Goal: Task Accomplishment & Management: Manage account settings

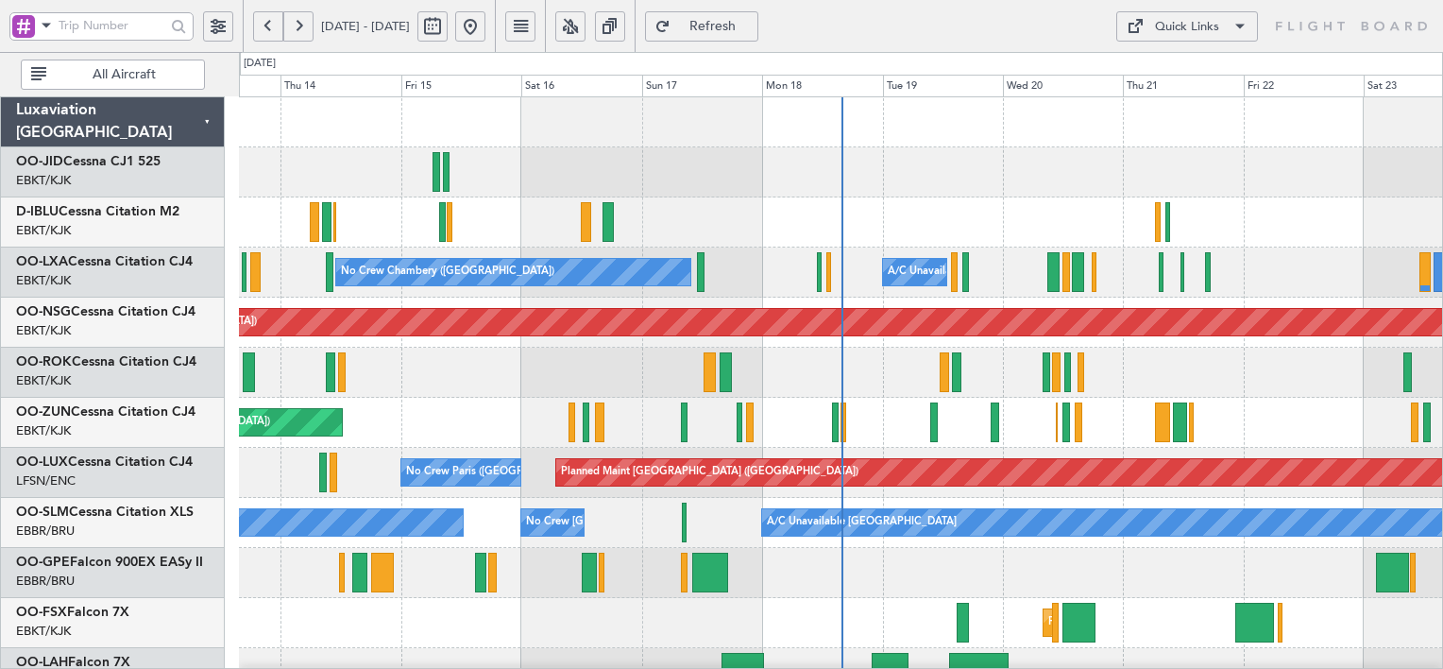
click at [1210, 26] on div "Quick Links" at bounding box center [1187, 27] width 64 height 19
click at [1198, 75] on button "Trip Builder" at bounding box center [1188, 71] width 142 height 45
click at [48, 161] on span "OO-JID" at bounding box center [39, 161] width 47 height 13
click at [1167, 27] on div "Quick Links" at bounding box center [1187, 27] width 64 height 19
click at [774, 27] on div at bounding box center [721, 334] width 1443 height 669
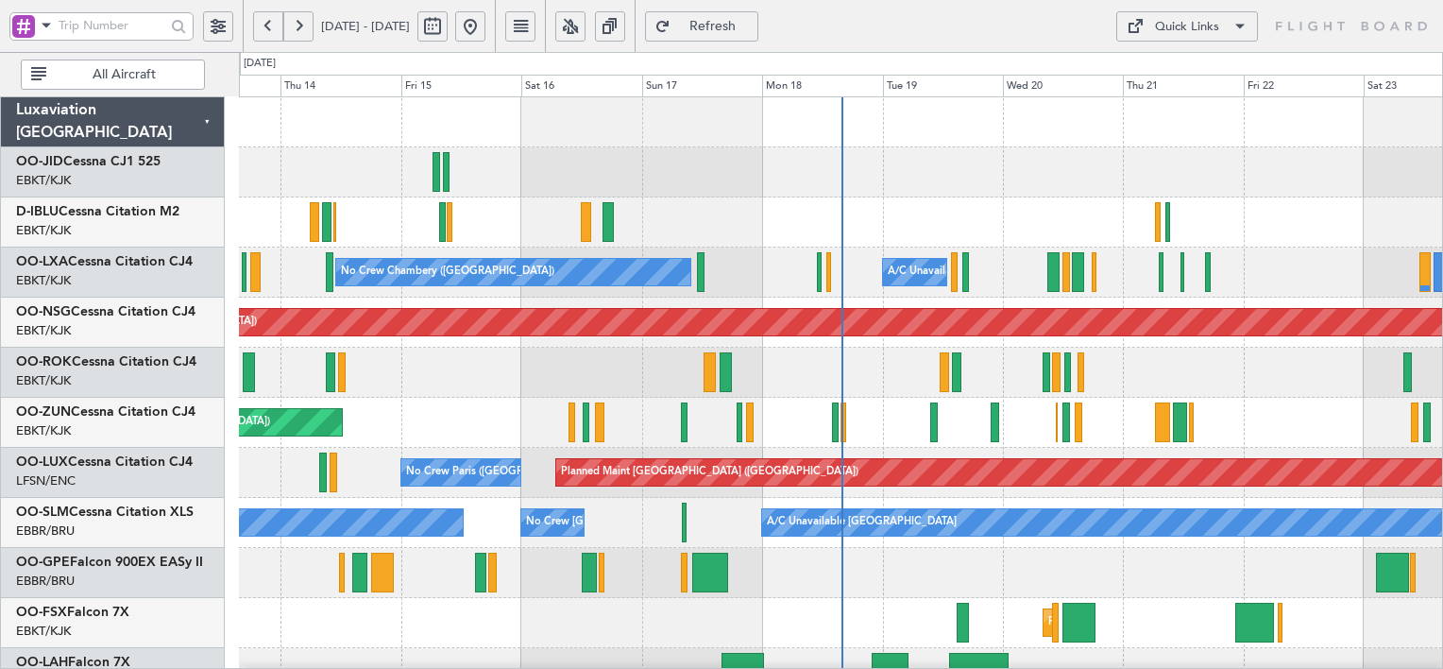
click at [752, 31] on span "Refresh" at bounding box center [712, 26] width 77 height 13
click at [752, 26] on span "Refresh" at bounding box center [712, 26] width 77 height 13
click at [586, 32] on button at bounding box center [570, 26] width 30 height 30
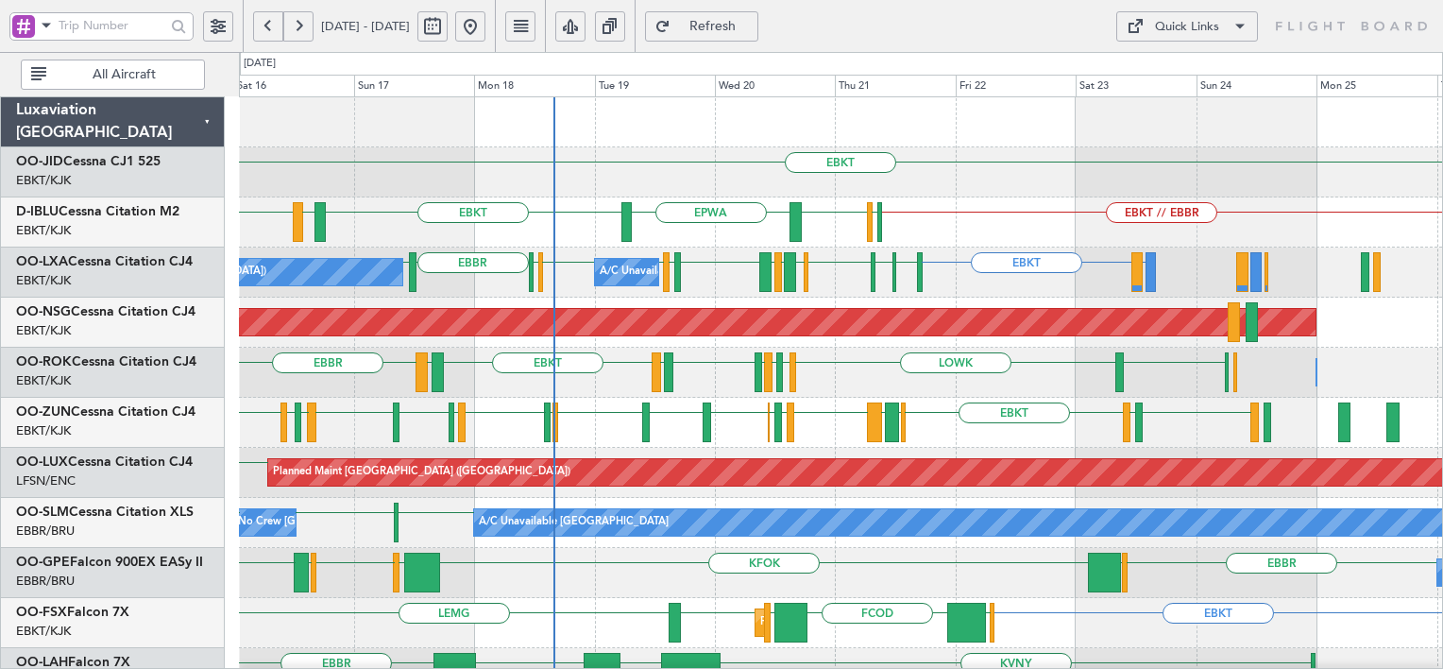
click at [702, 144] on div at bounding box center [840, 122] width 1203 height 50
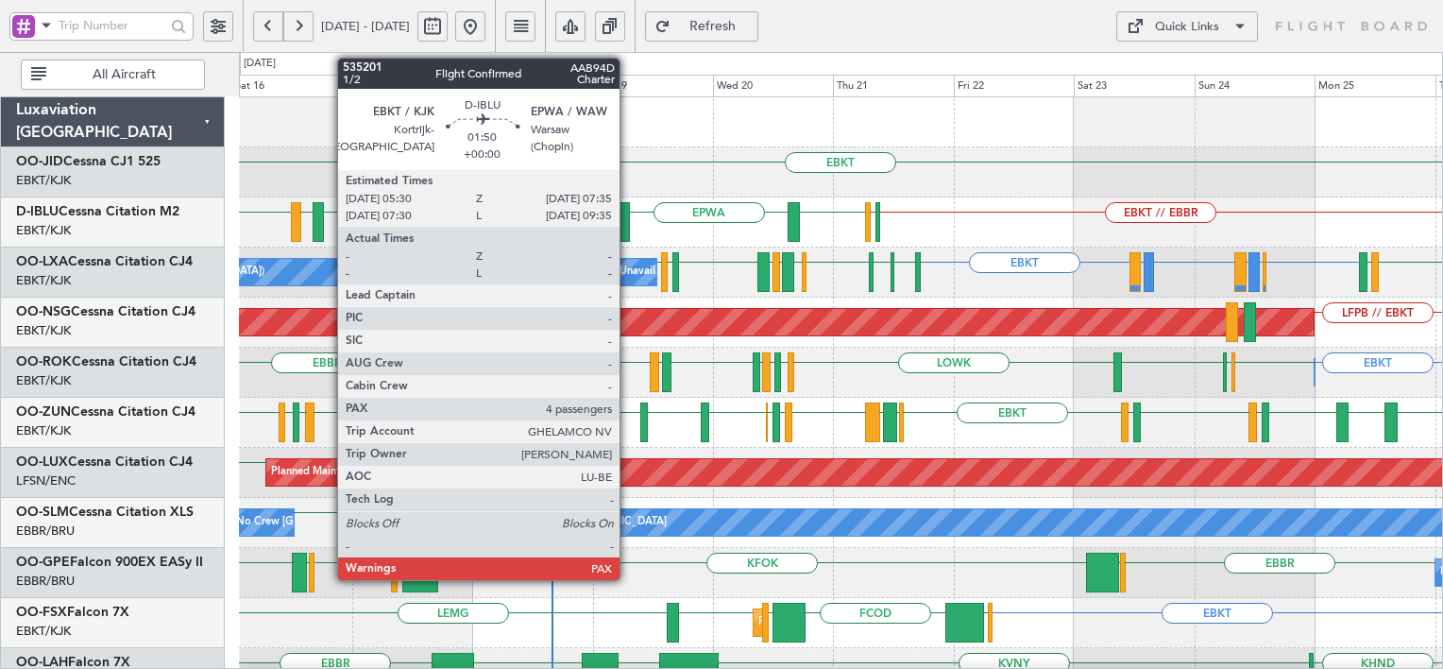
click at [628, 230] on div at bounding box center [625, 222] width 11 height 40
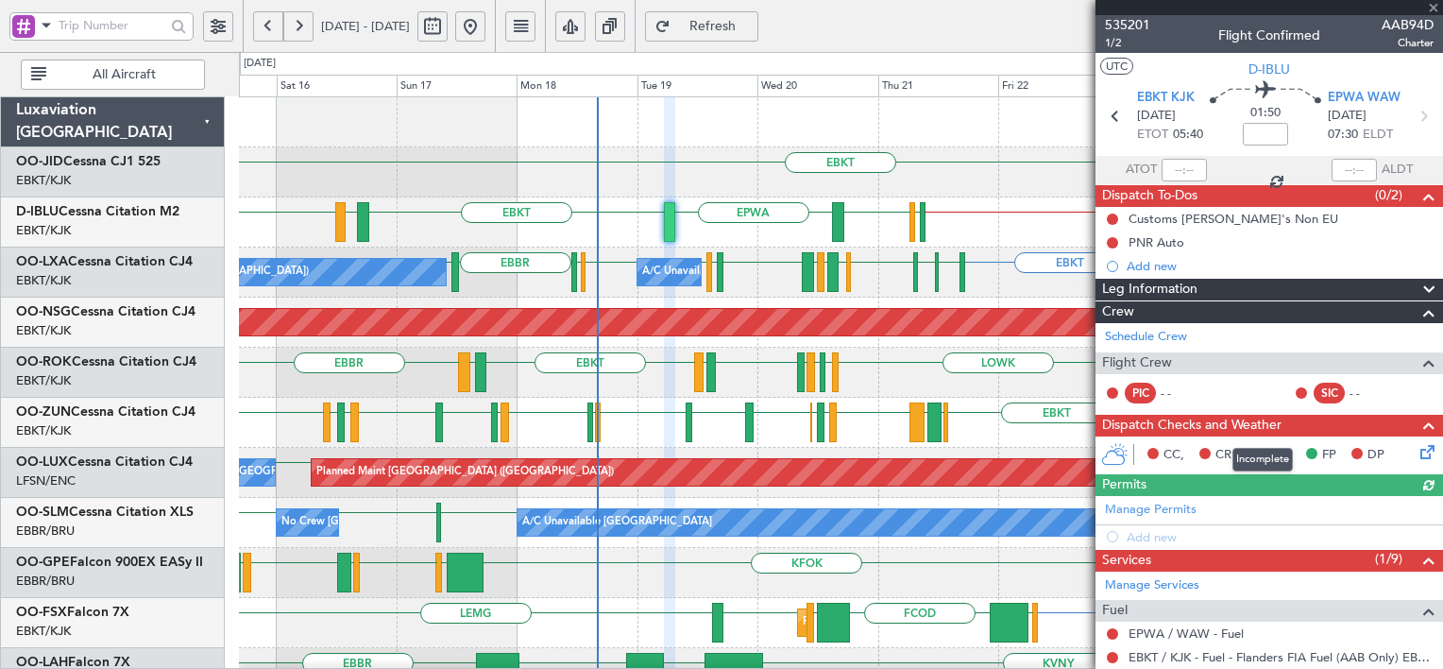
scroll to position [309, 0]
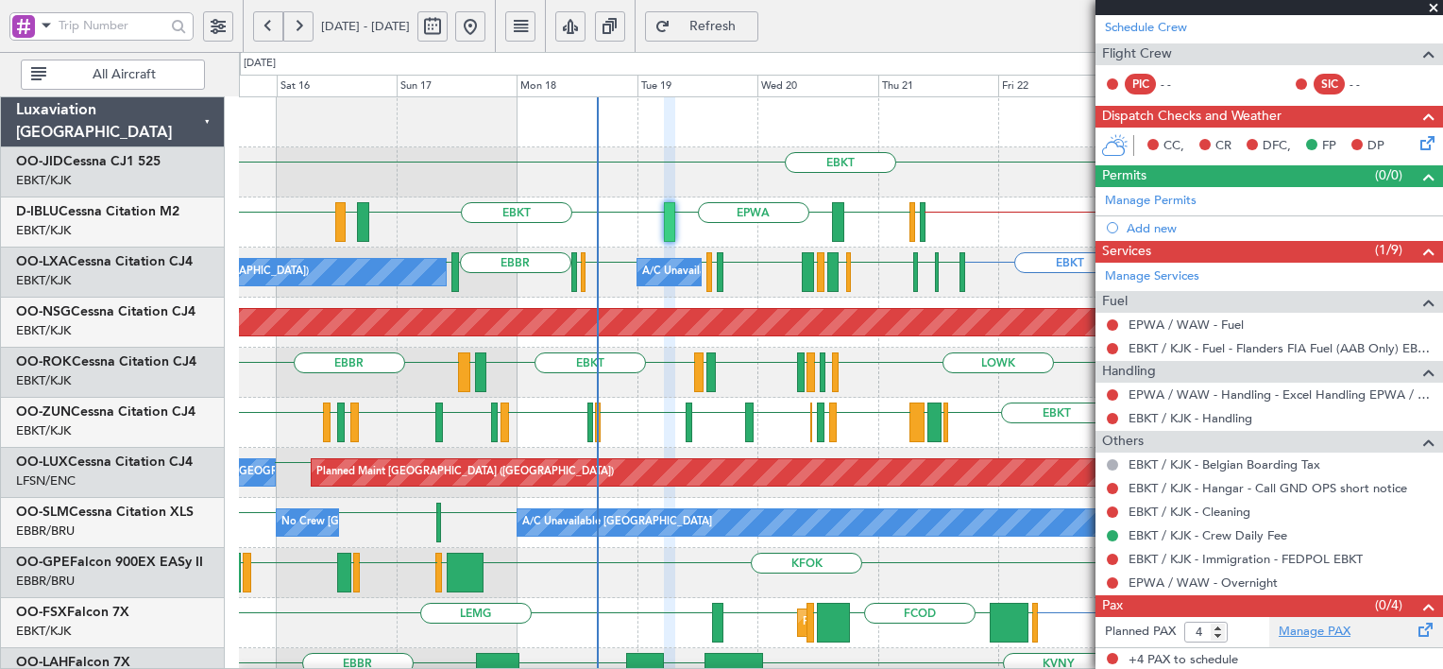
click at [1322, 633] on link "Manage PAX" at bounding box center [1315, 631] width 72 height 19
click at [752, 28] on span "Refresh" at bounding box center [712, 26] width 77 height 13
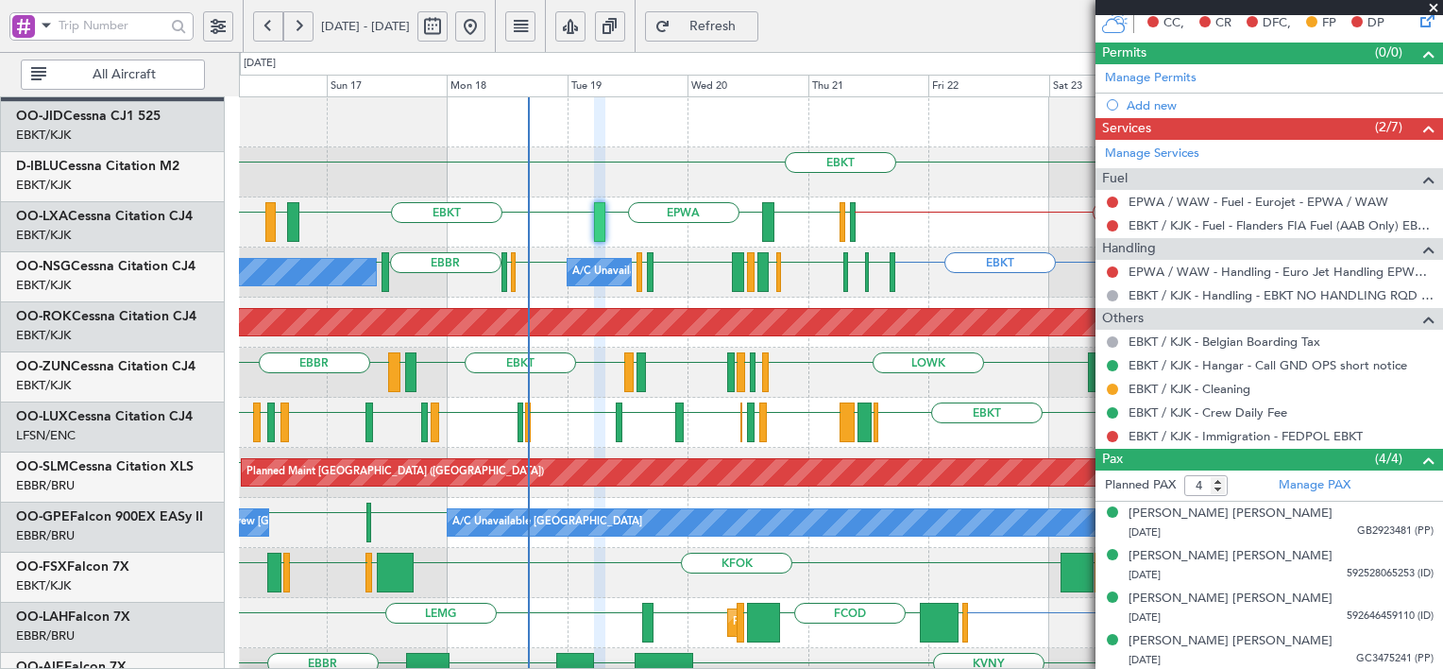
scroll to position [0, 0]
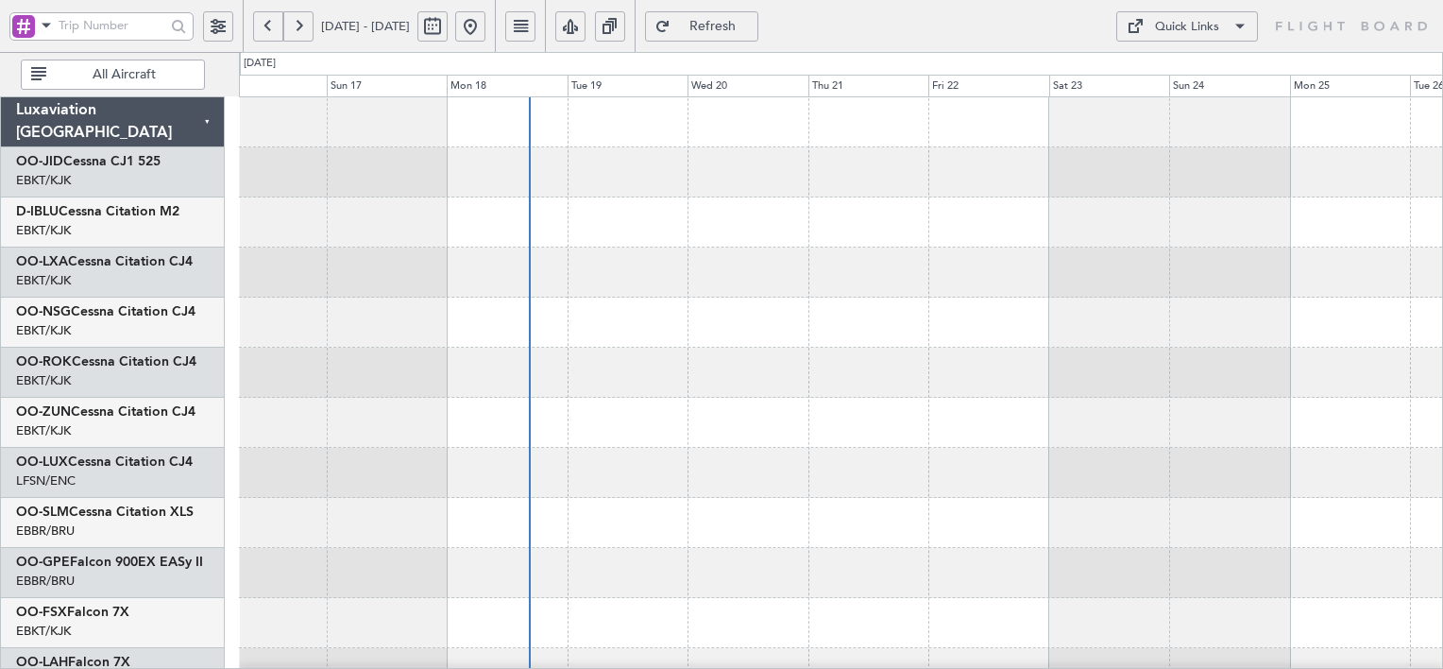
click at [886, 391] on div at bounding box center [840, 373] width 1203 height 50
click at [148, 160] on link "OO-JID Cessna CJ1 525" at bounding box center [88, 161] width 145 height 13
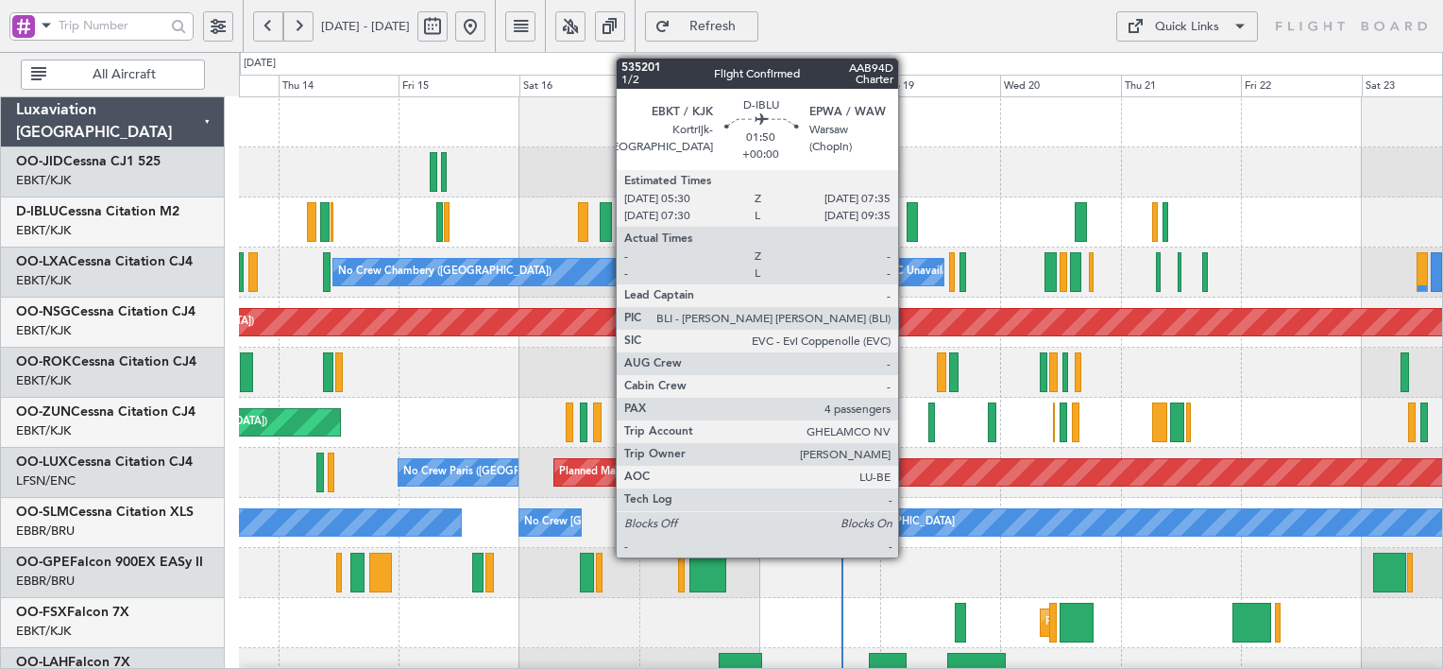
click at [907, 230] on div at bounding box center [912, 222] width 11 height 40
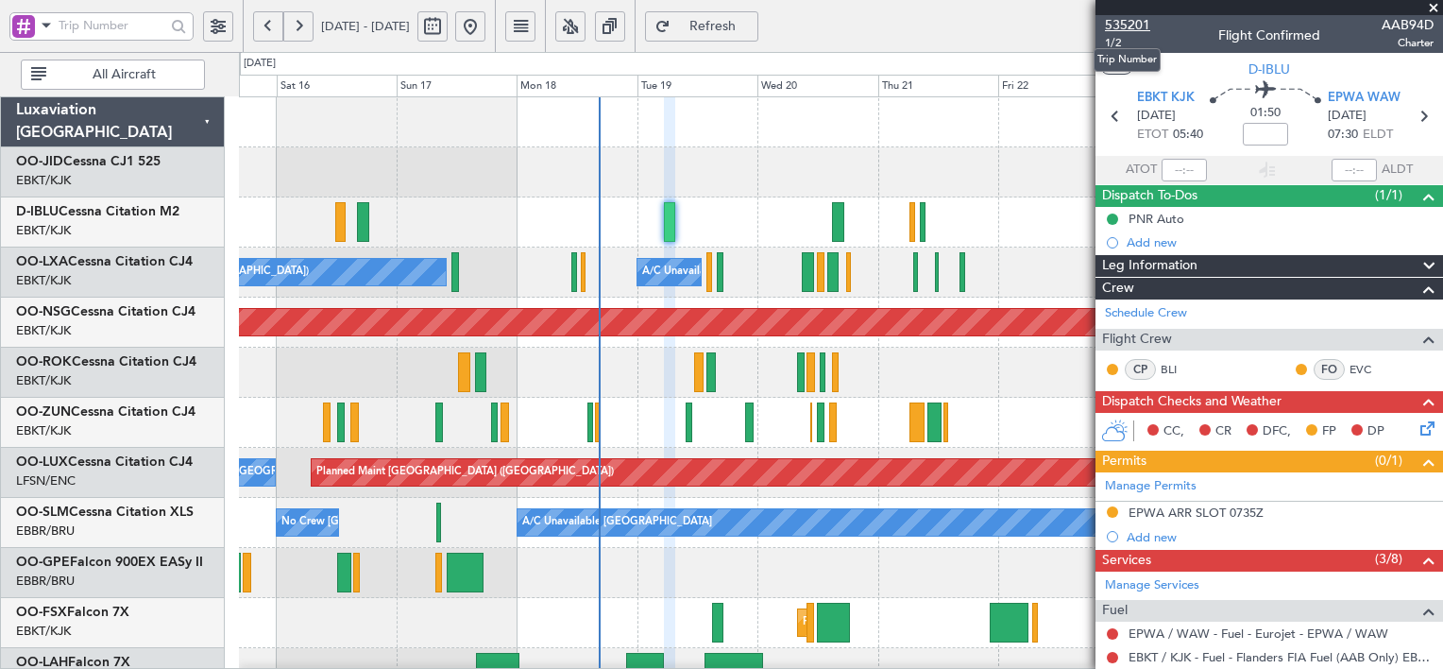
click at [1138, 24] on span "535201" at bounding box center [1127, 25] width 45 height 20
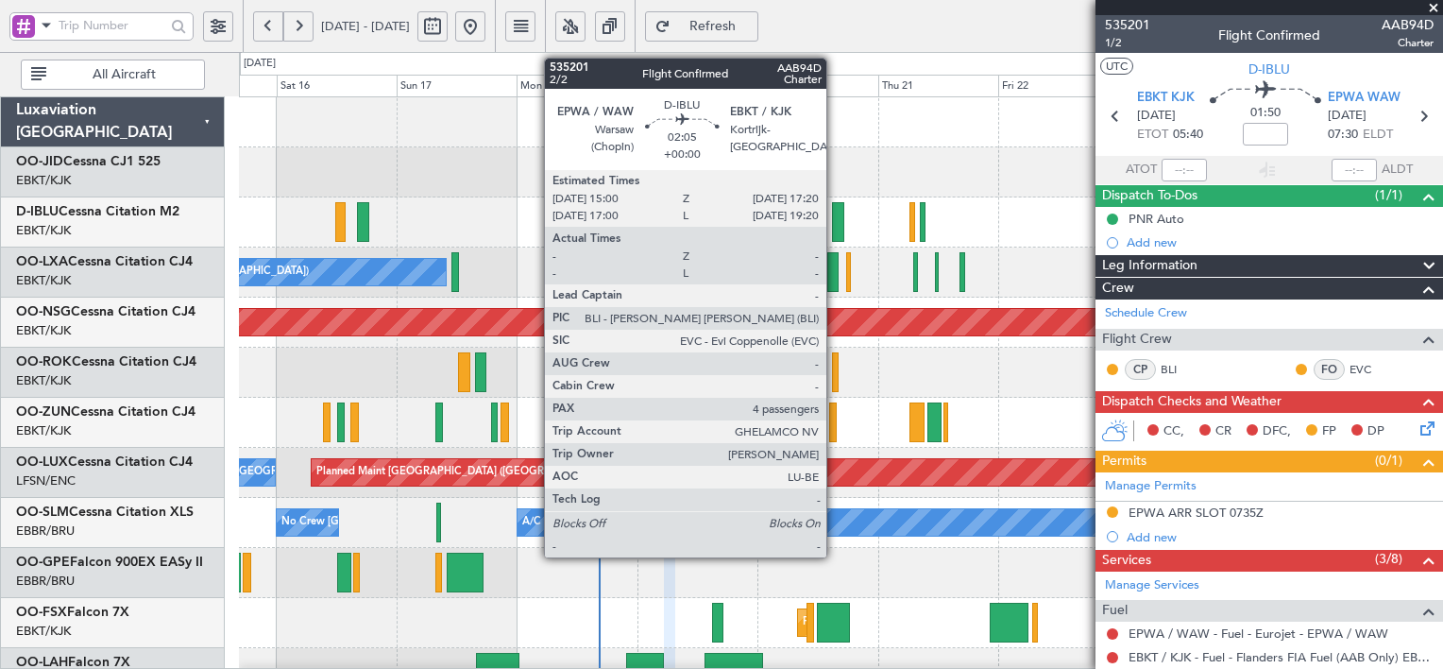
click at [835, 222] on div at bounding box center [838, 222] width 12 height 40
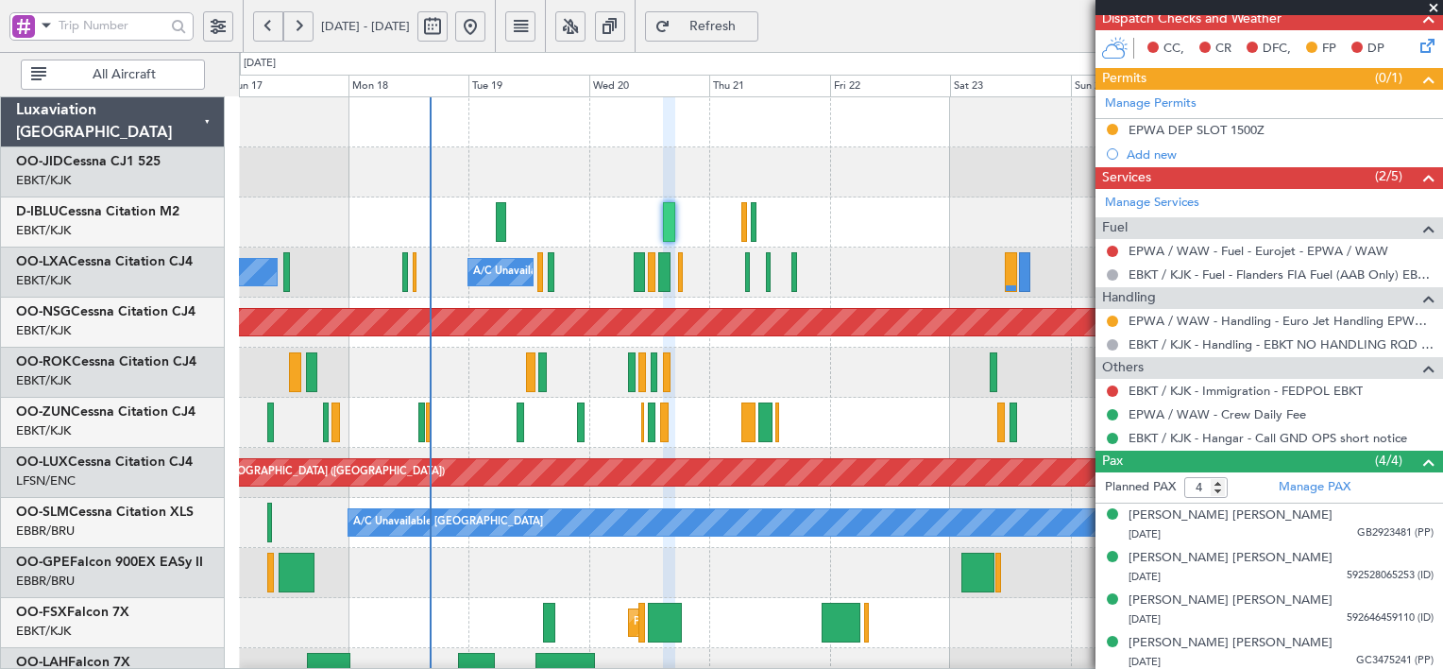
scroll to position [408, 0]
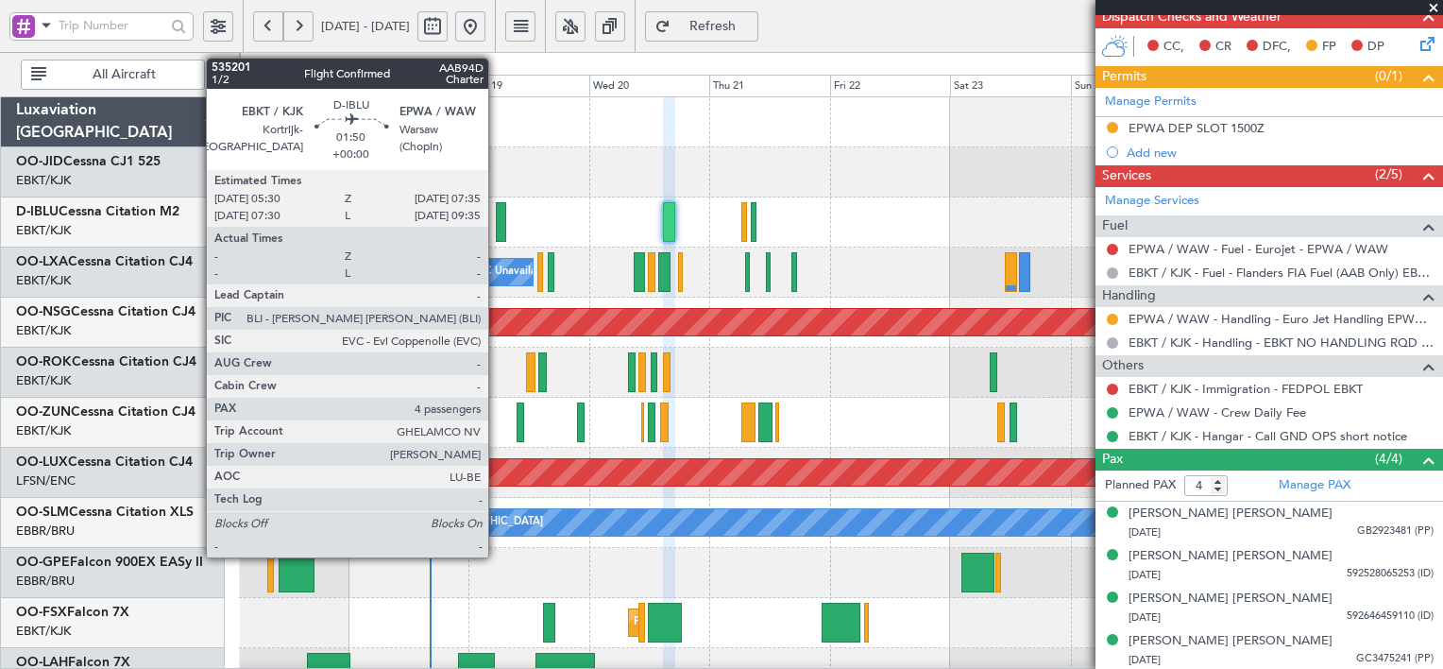
click at [497, 215] on div at bounding box center [501, 222] width 11 height 40
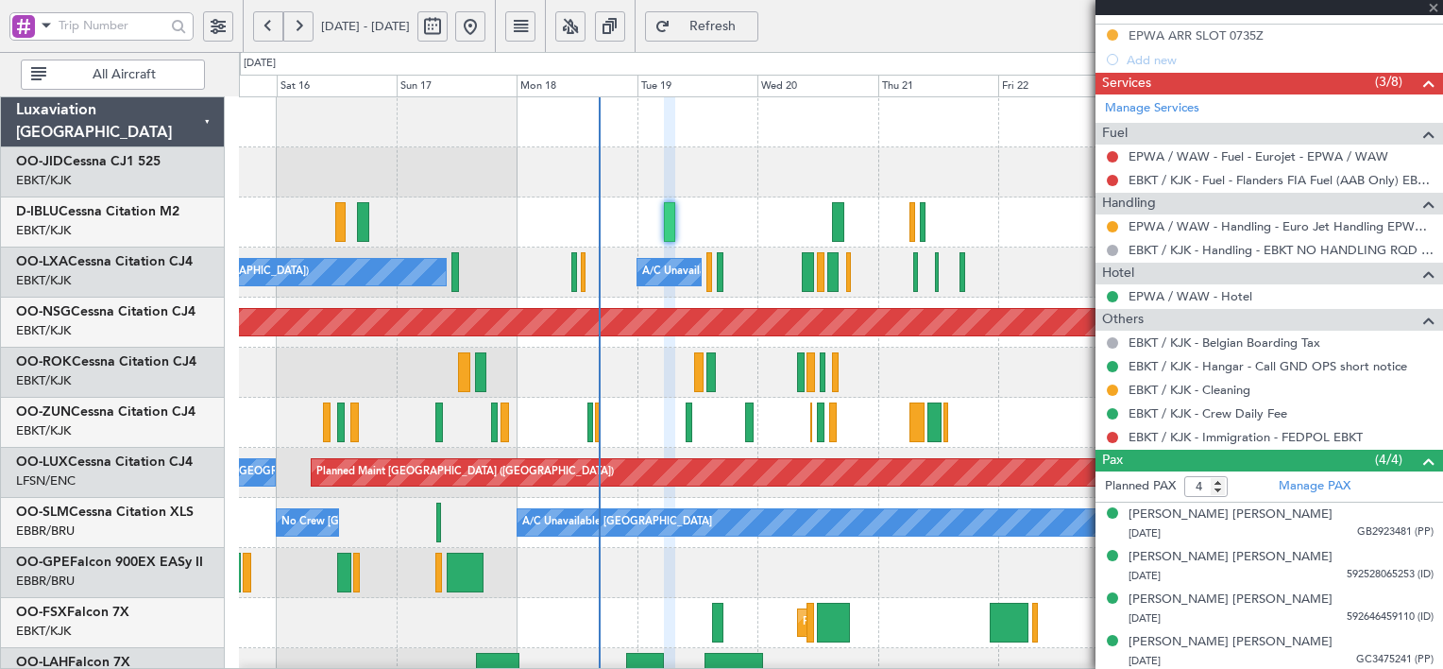
scroll to position [0, 0]
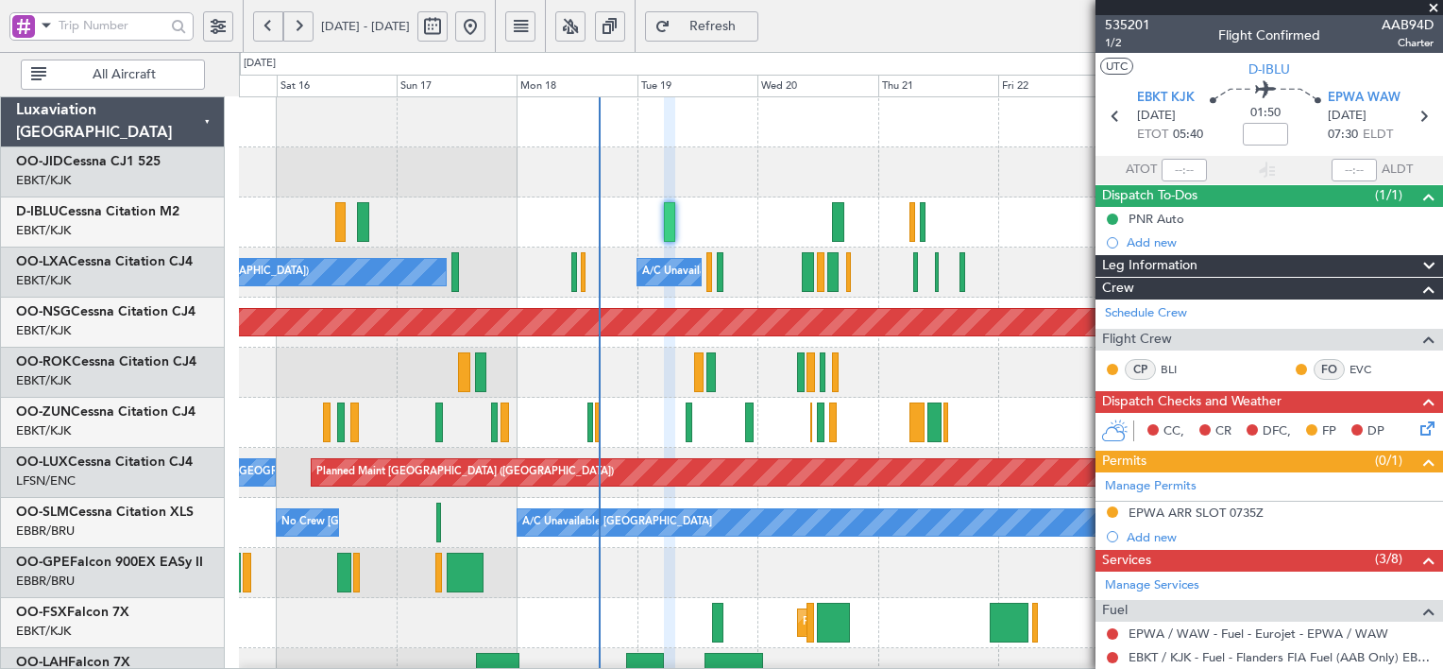
click at [1437, 11] on span at bounding box center [1433, 8] width 19 height 17
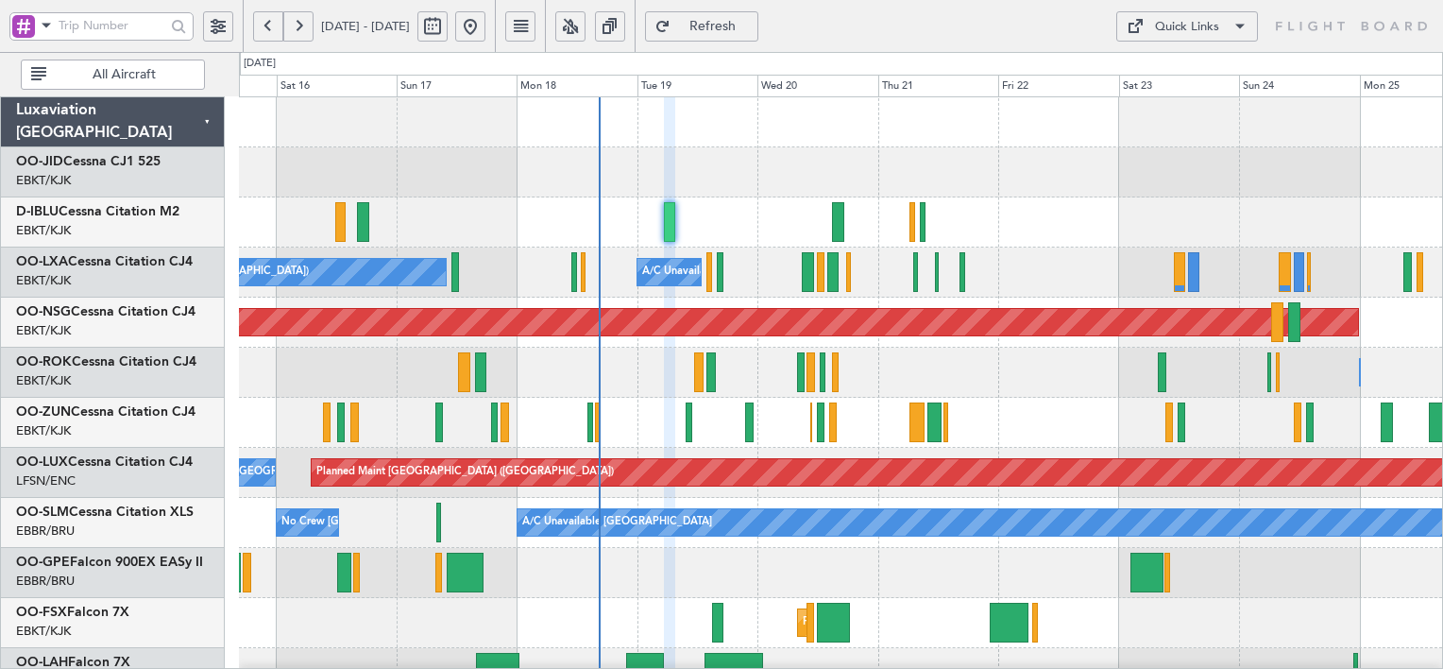
type input "0"
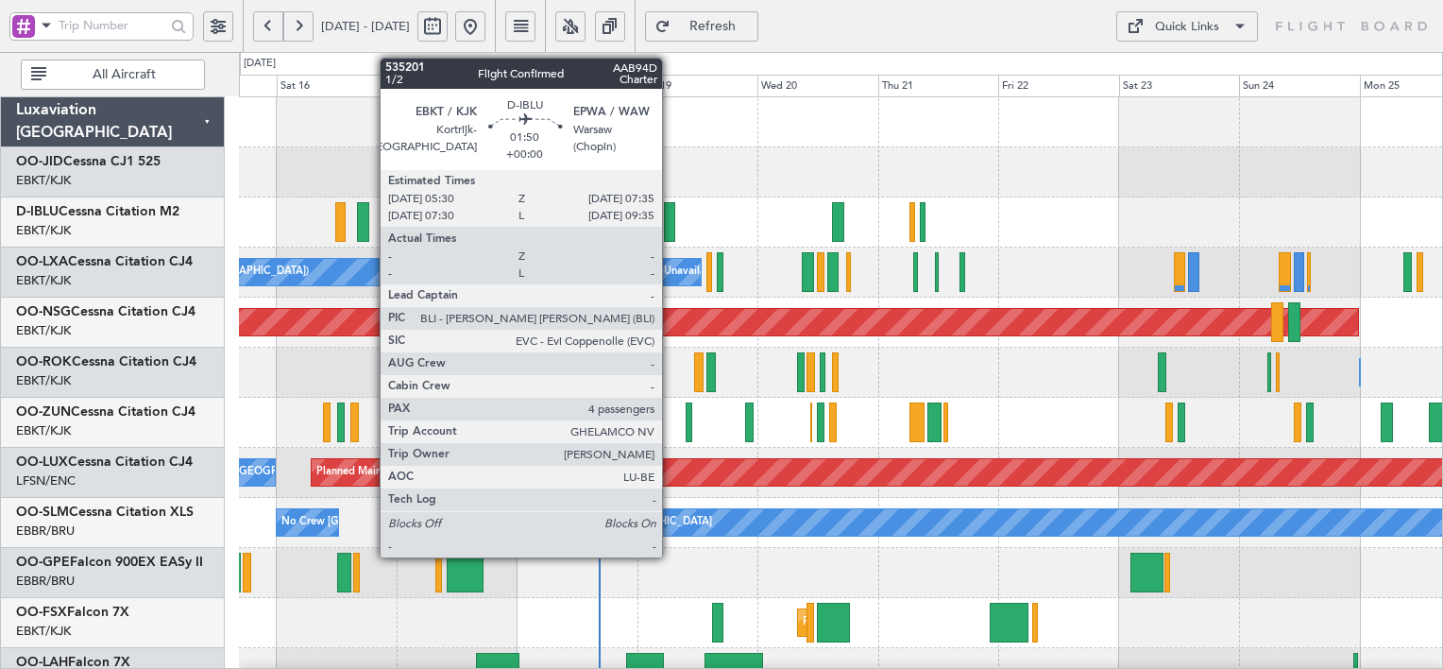
click at [671, 209] on div at bounding box center [669, 222] width 11 height 40
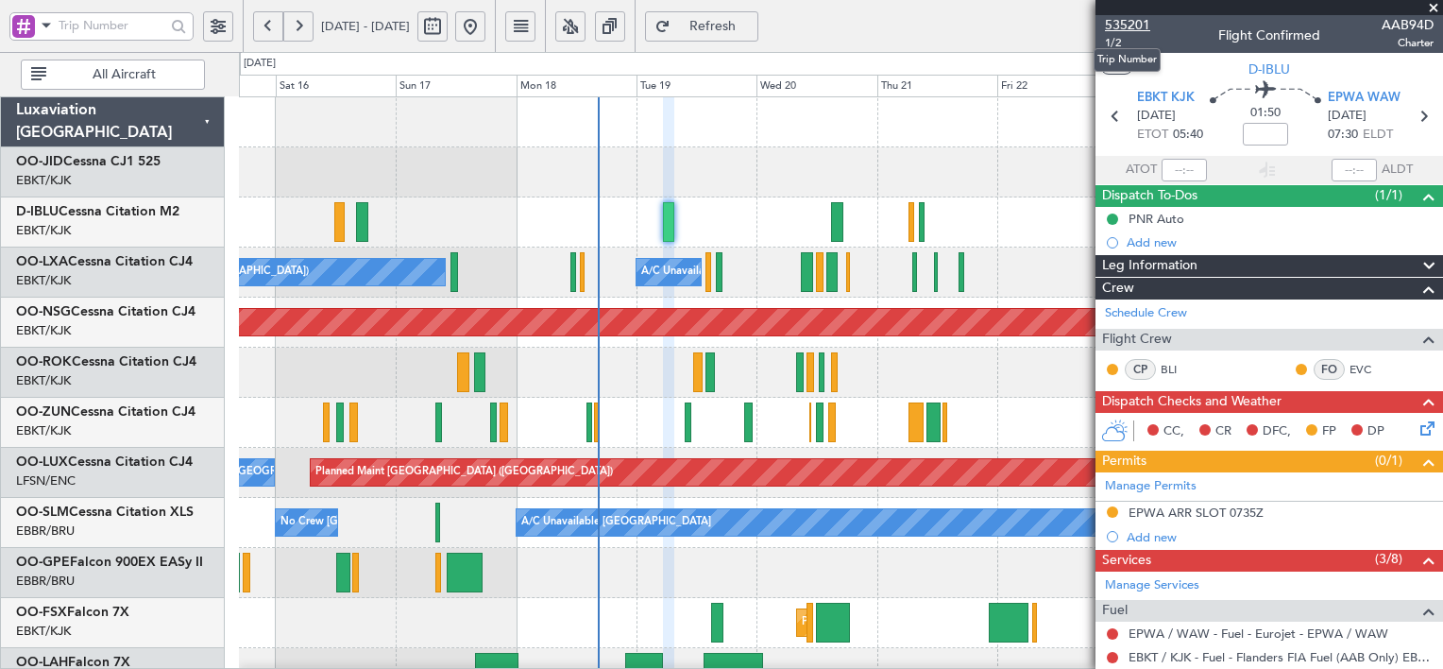
click at [1137, 27] on span "535201" at bounding box center [1127, 25] width 45 height 20
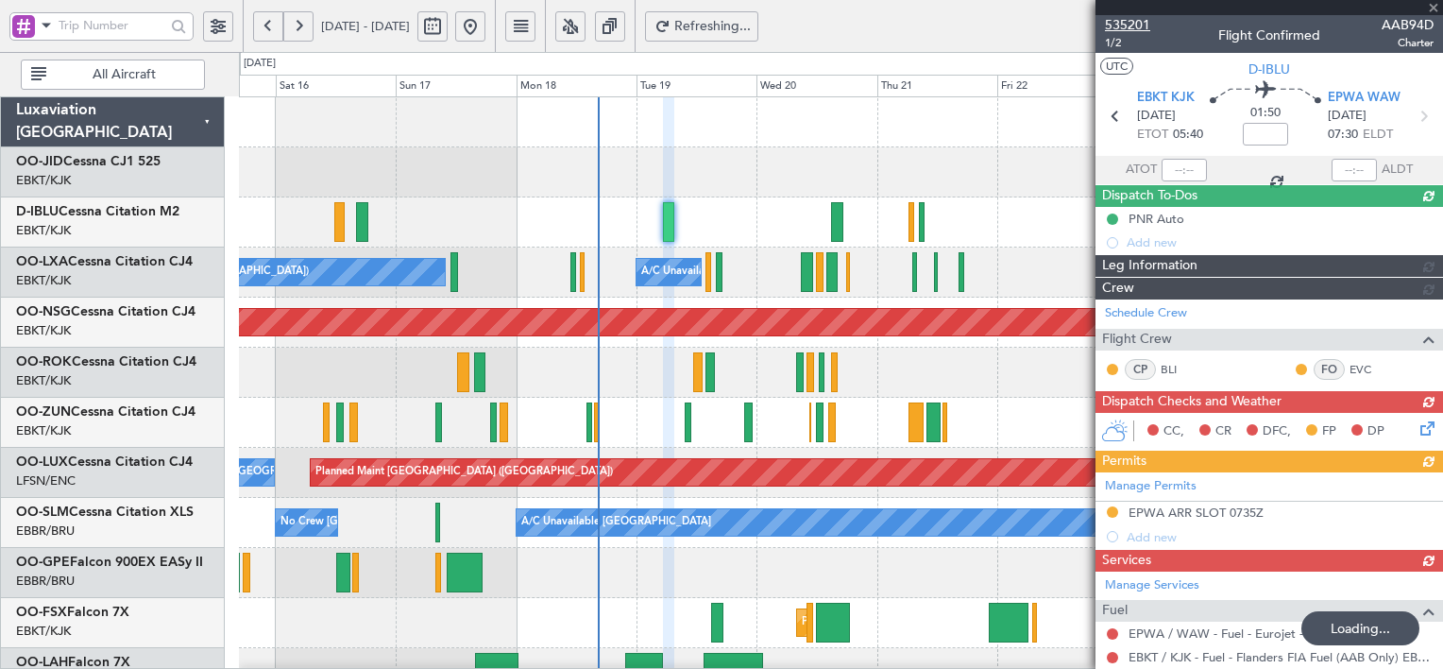
type input "+00:20"
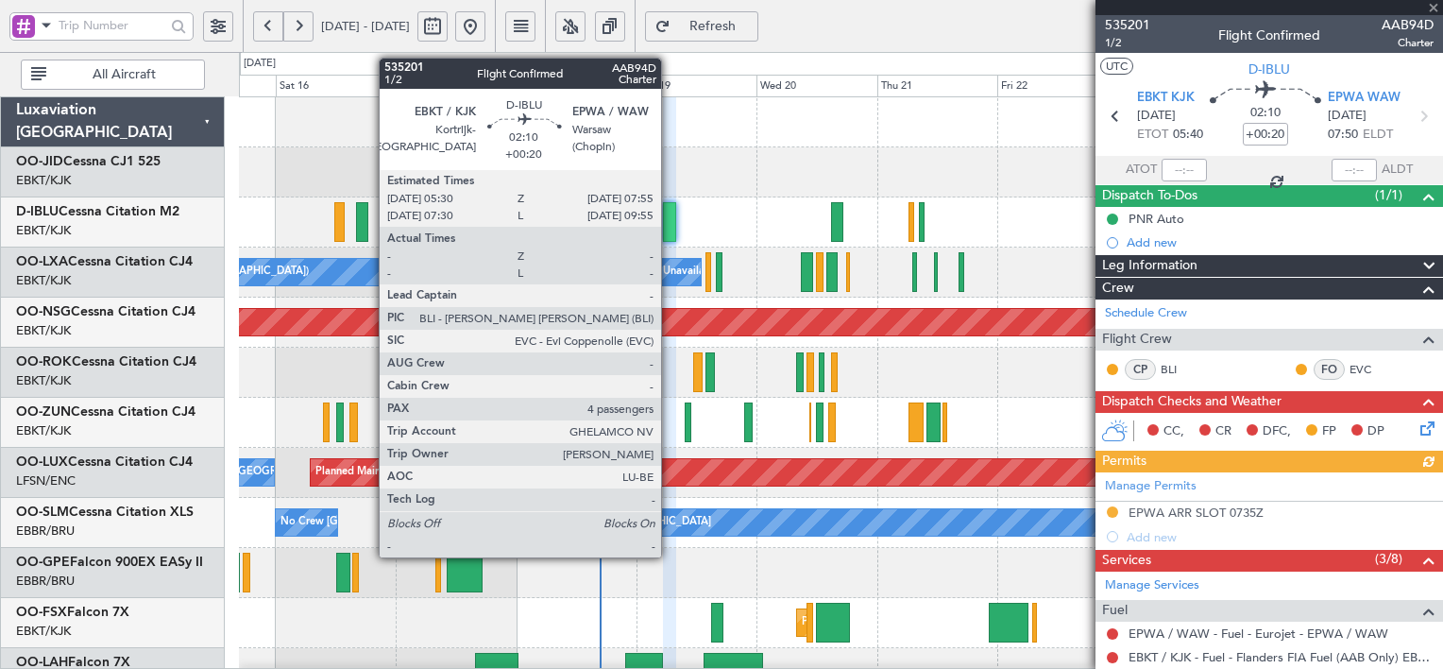
click at [670, 217] on div at bounding box center [669, 222] width 12 height 40
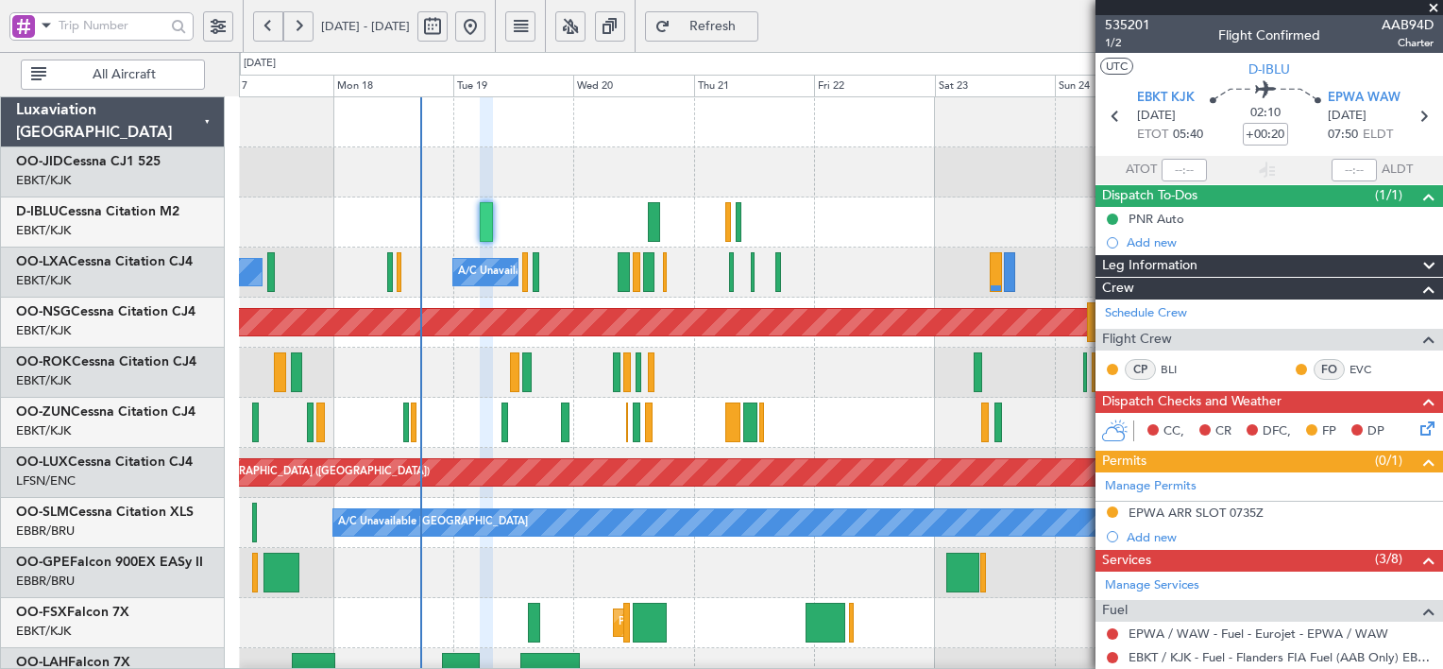
click at [800, 442] on div "No Crew Chambery (Aix-les-bains) A/C Unavailable Brussels (Brussels National) P…" at bounding box center [840, 647] width 1203 height 1101
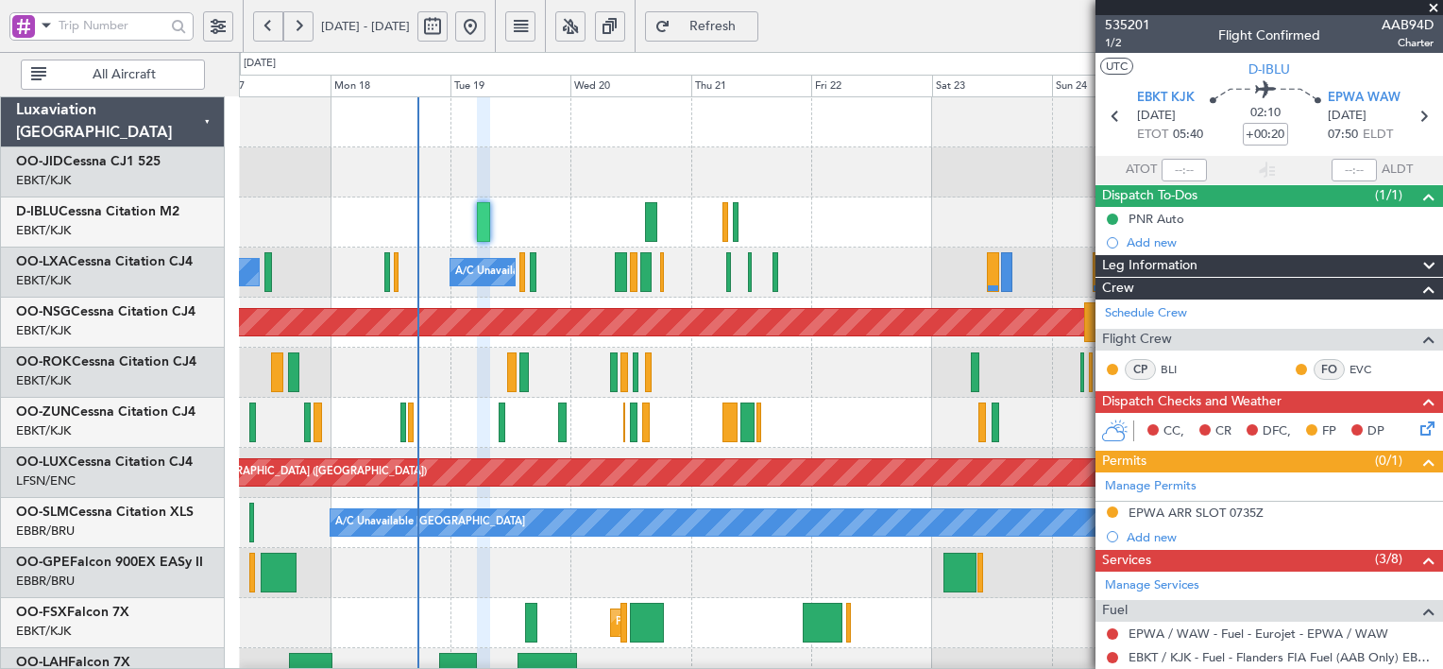
click at [1435, 2] on span at bounding box center [1433, 8] width 19 height 17
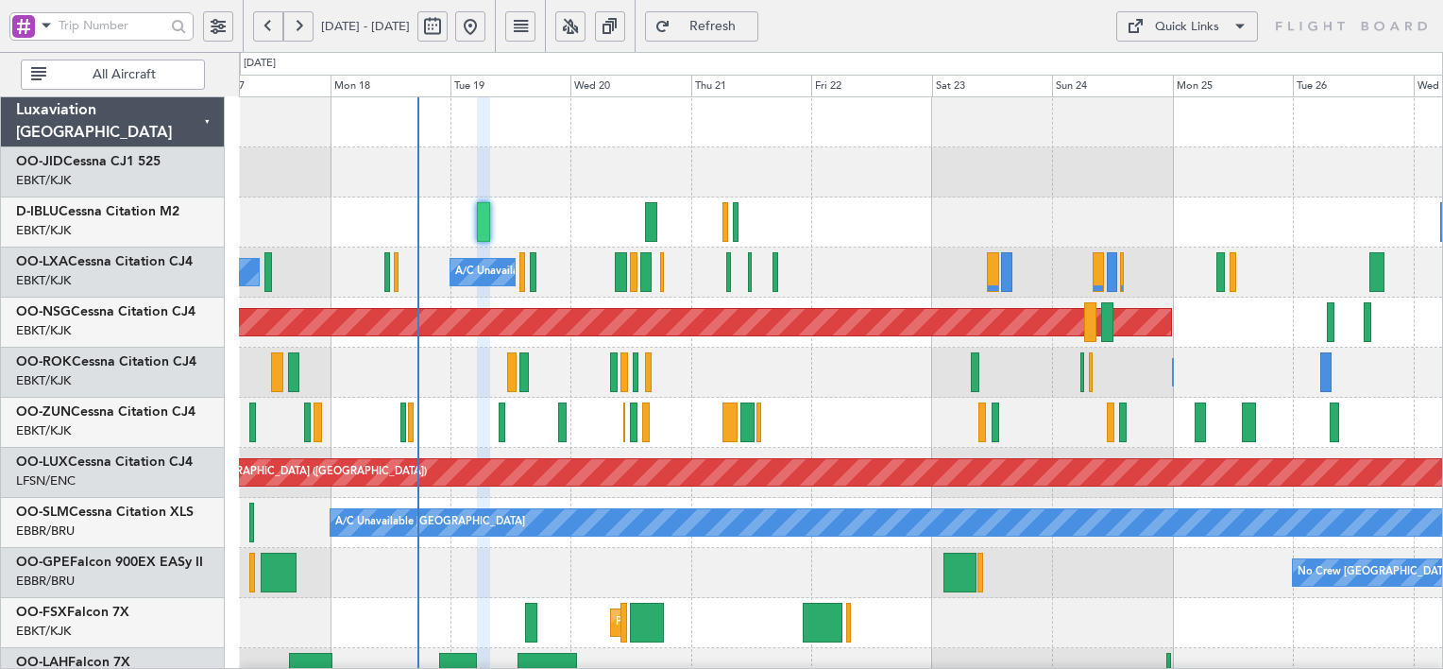
type input "0"
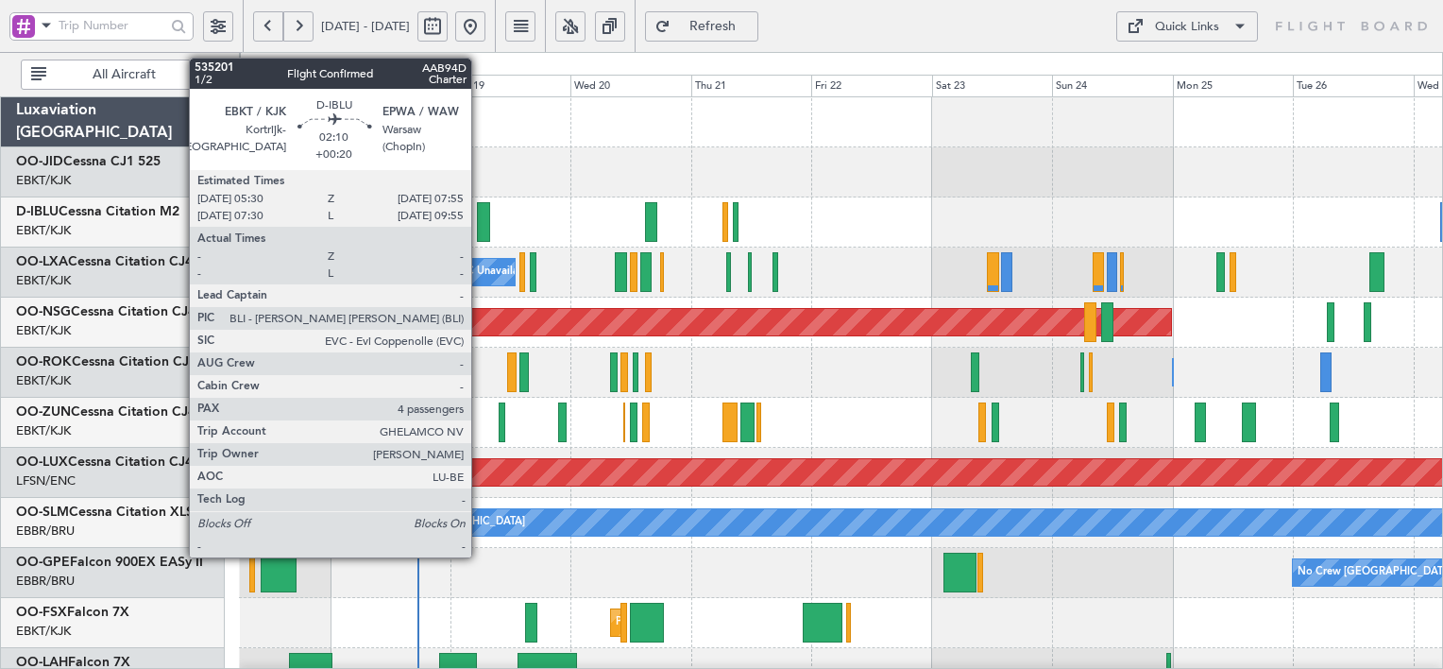
click at [480, 221] on div at bounding box center [483, 222] width 12 height 40
